Goal: Navigation & Orientation: Find specific page/section

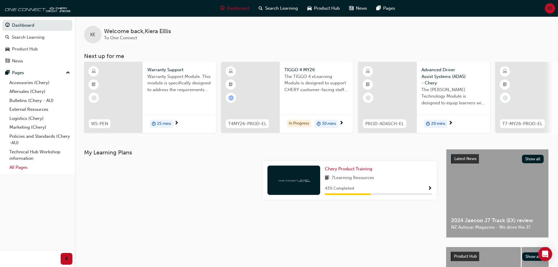
click at [31, 166] on link "All Pages" at bounding box center [39, 167] width 65 height 9
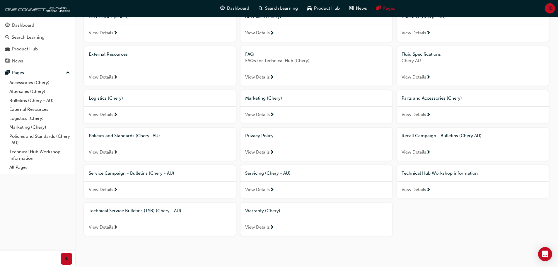
scroll to position [59, 0]
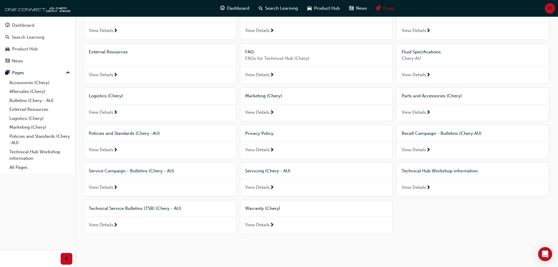
click at [262, 185] on span "View Details" at bounding box center [257, 187] width 25 height 7
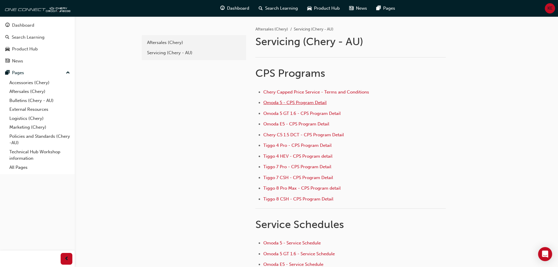
click at [278, 101] on span "Omoda 5 - CPS Program Detail" at bounding box center [294, 102] width 63 height 5
